Goal: Navigation & Orientation: Find specific page/section

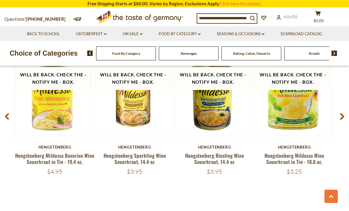
scroll to position [772, 0]
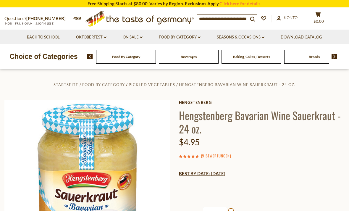
click at [117, 14] on icon ".st0{fill:#EDD300;} .st1{fill:#D33E21;}" at bounding box center [139, 19] width 111 height 22
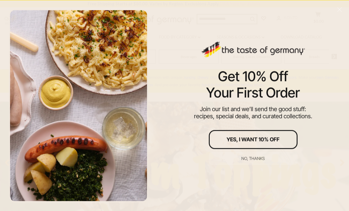
scroll to position [7, 0]
click at [259, 161] on div "No, thanks" at bounding box center [253, 158] width 23 height 4
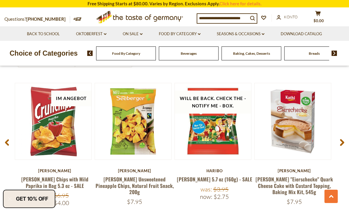
scroll to position [411, 0]
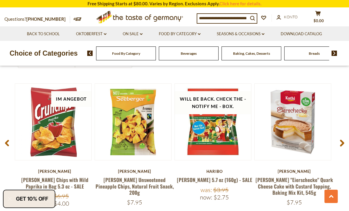
click at [337, 41] on div "Choice of Categories Food By Category [GEOGRAPHIC_DATA] Baking, Cakes, Desserts…" at bounding box center [174, 53] width 349 height 25
click at [336, 52] on img at bounding box center [335, 53] width 6 height 5
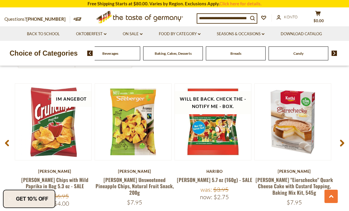
click at [333, 55] on img at bounding box center [335, 53] width 6 height 5
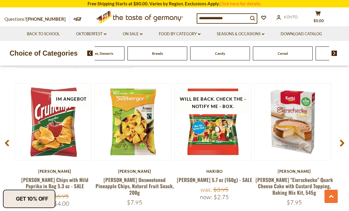
click at [333, 55] on img at bounding box center [335, 53] width 6 height 5
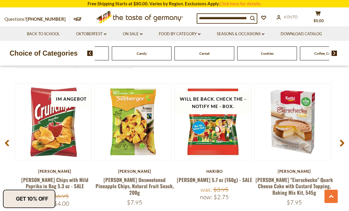
click at [336, 53] on img at bounding box center [335, 53] width 6 height 5
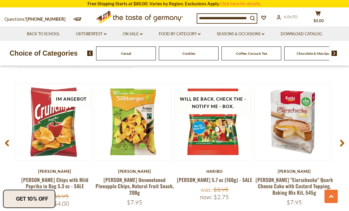
click at [338, 54] on img at bounding box center [335, 53] width 6 height 5
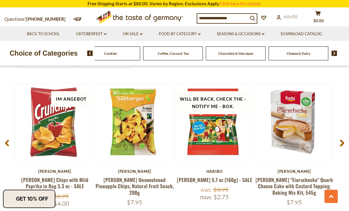
click at [338, 53] on img at bounding box center [335, 53] width 6 height 5
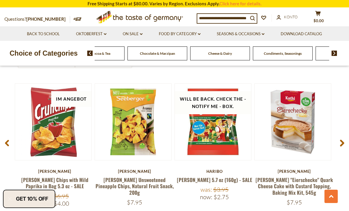
click at [338, 50] on div "Food By Category [GEOGRAPHIC_DATA] Baking, Cakes, Desserts Breads Candy Cereal …" at bounding box center [218, 53] width 262 height 14
click at [337, 51] on img at bounding box center [335, 53] width 6 height 5
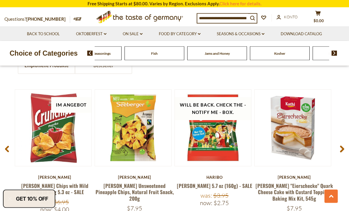
scroll to position [405, 0]
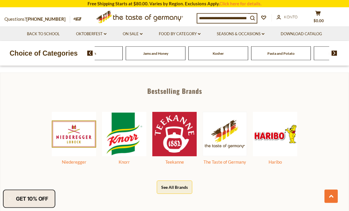
scroll to position [227, 0]
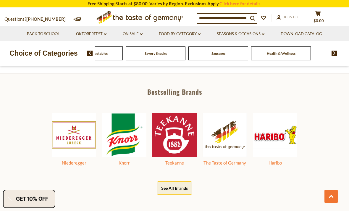
click at [167, 52] on span "Savory Snacks" at bounding box center [156, 53] width 22 height 4
